Goal: Check status

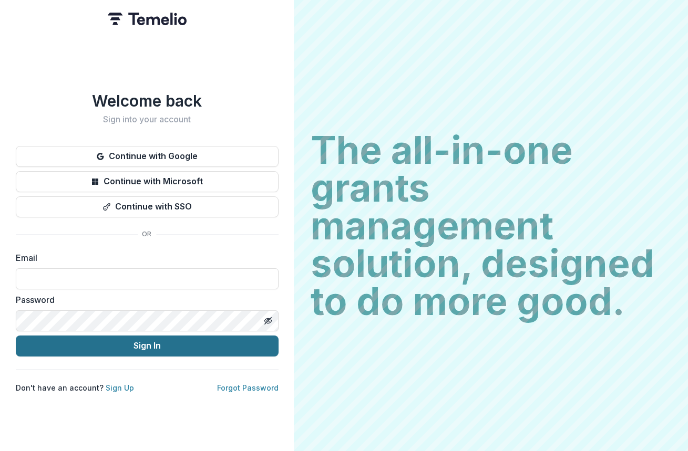
type input "**********"
click at [159, 345] on button "Sign In" at bounding box center [147, 346] width 263 height 21
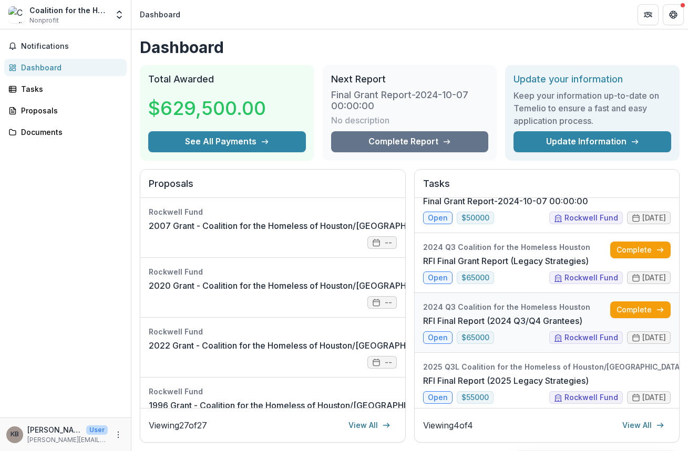
scroll to position [37, 0]
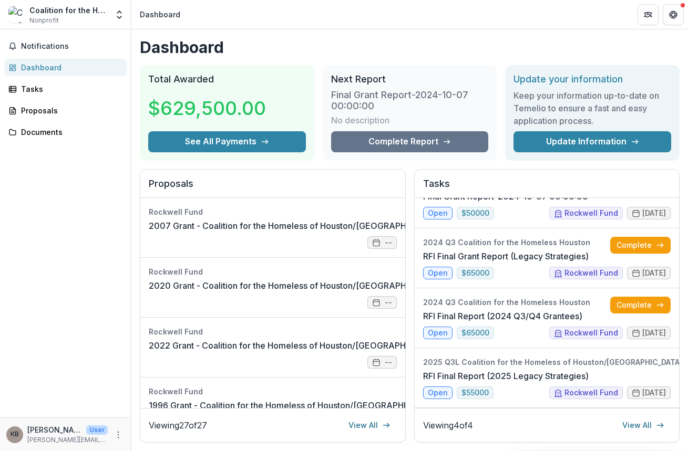
click at [138, 449] on div "Dashboard Total Awarded $629,500.00 See All Payments Next Report Final Grant Re…" at bounding box center [409, 379] width 556 height 700
